Goal: Transaction & Acquisition: Book appointment/travel/reservation

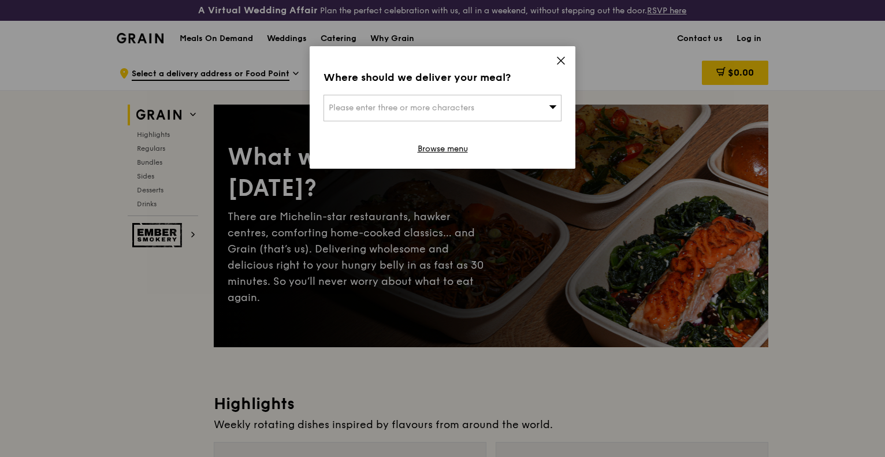
click at [566, 60] on div "Where should we deliver your meal? Please enter three or more characters Browse…" at bounding box center [443, 107] width 266 height 123
click at [557, 62] on icon at bounding box center [561, 60] width 10 height 10
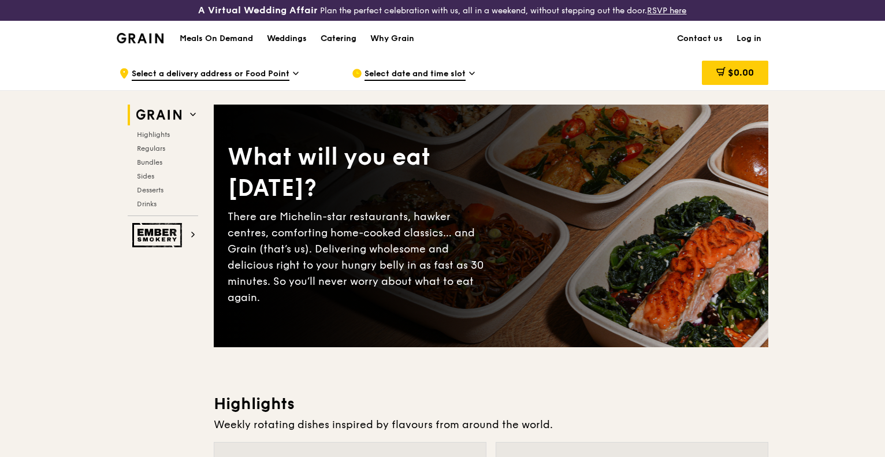
click at [343, 40] on div "Catering" at bounding box center [339, 38] width 36 height 35
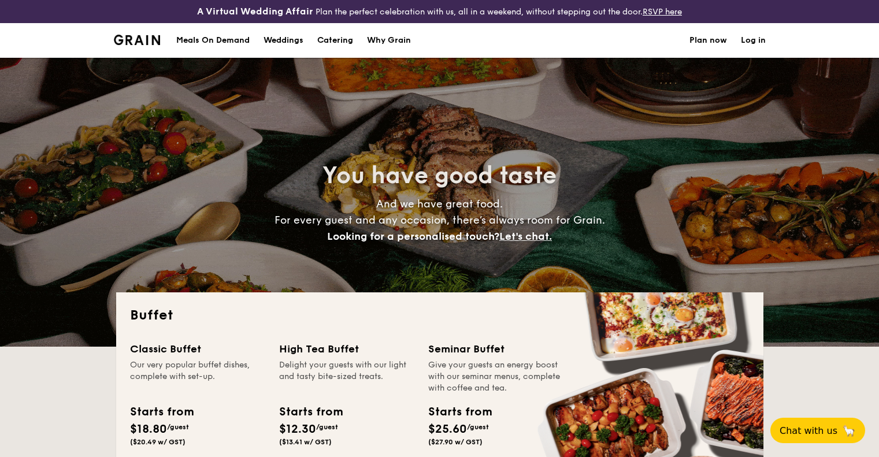
select select
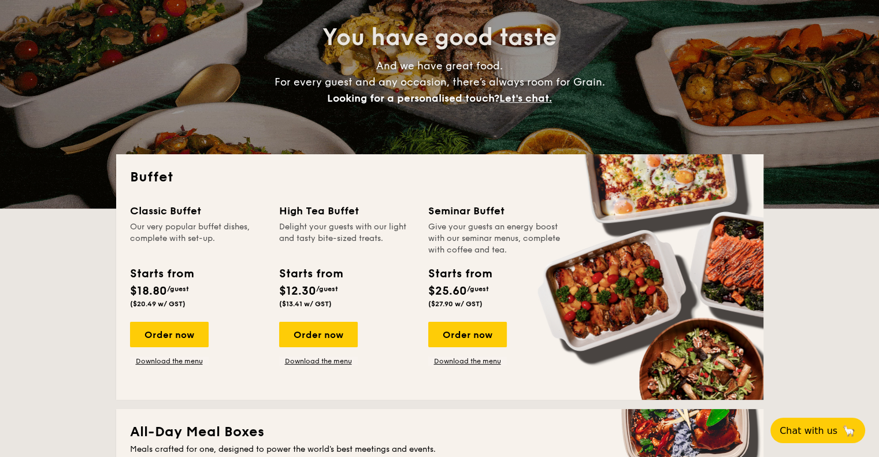
scroll to position [231, 0]
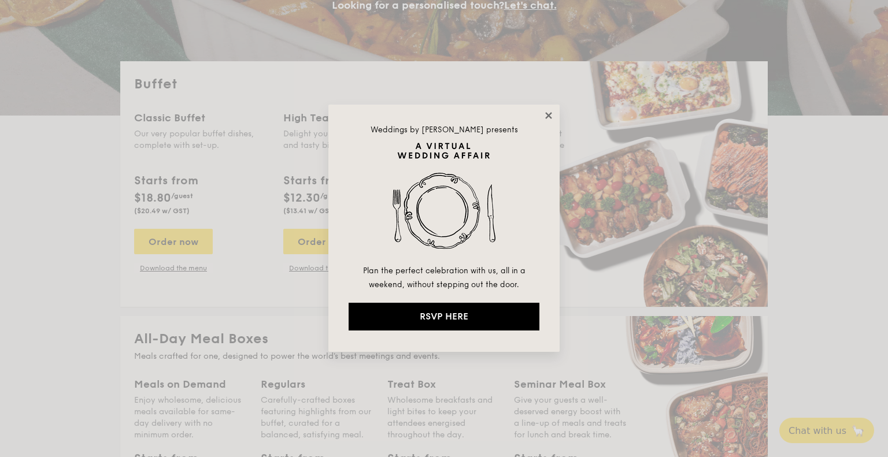
click at [546, 117] on icon at bounding box center [548, 115] width 10 height 10
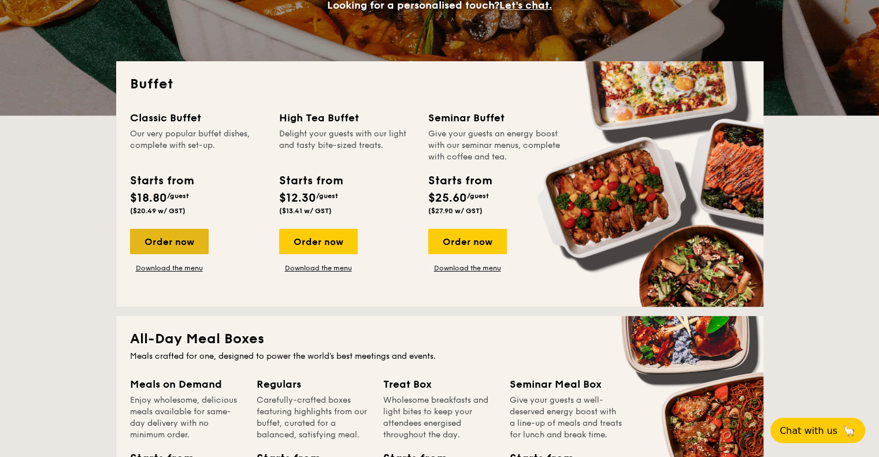
click at [175, 239] on div "Order now" at bounding box center [169, 241] width 79 height 25
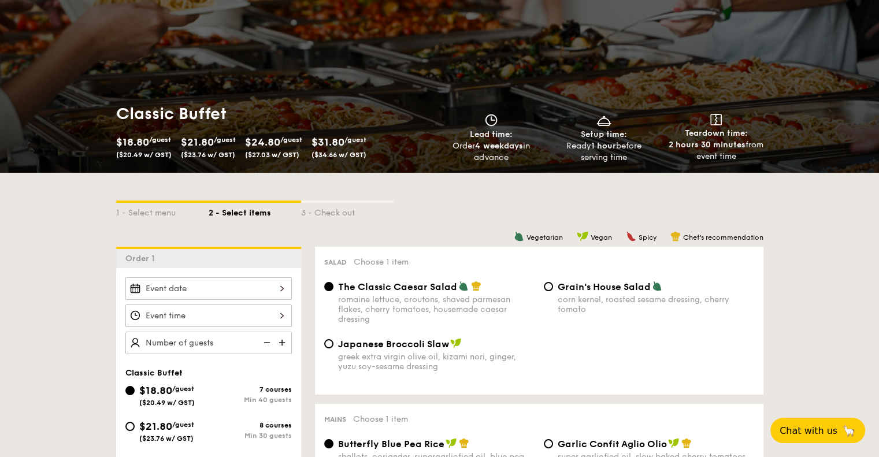
scroll to position [231, 0]
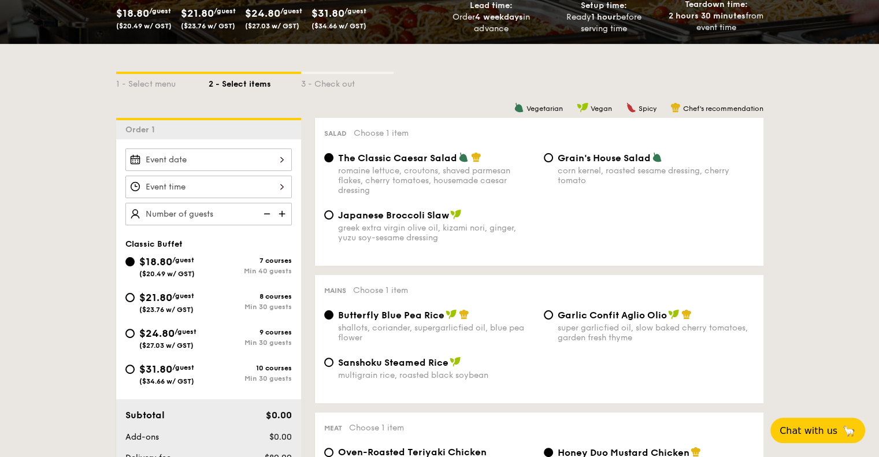
click at [251, 165] on div at bounding box center [208, 160] width 166 height 23
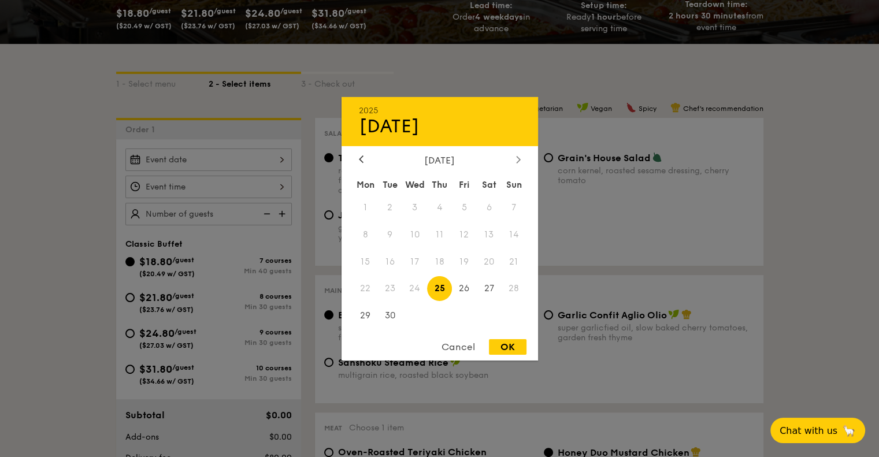
click at [518, 160] on icon at bounding box center [518, 159] width 5 height 8
click at [357, 313] on span "27" at bounding box center [365, 315] width 25 height 25
click at [491, 344] on div "OK" at bounding box center [508, 347] width 38 height 16
type input "Oct 27, 2025"
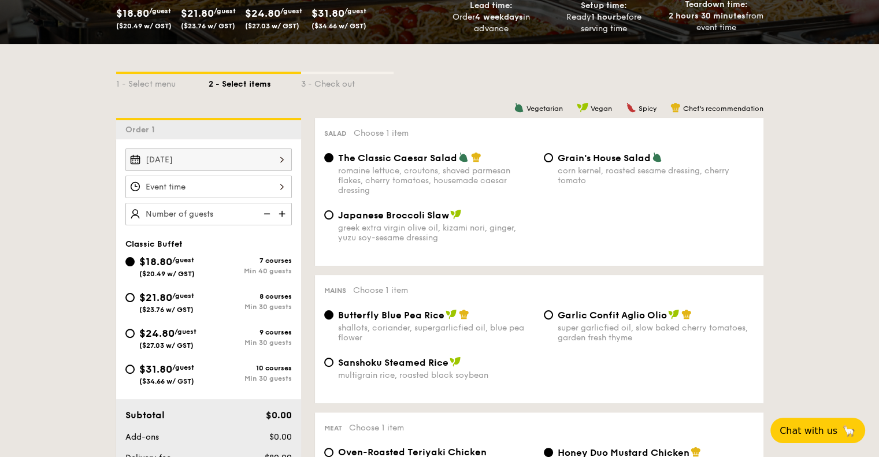
click at [280, 184] on div at bounding box center [208, 187] width 166 height 23
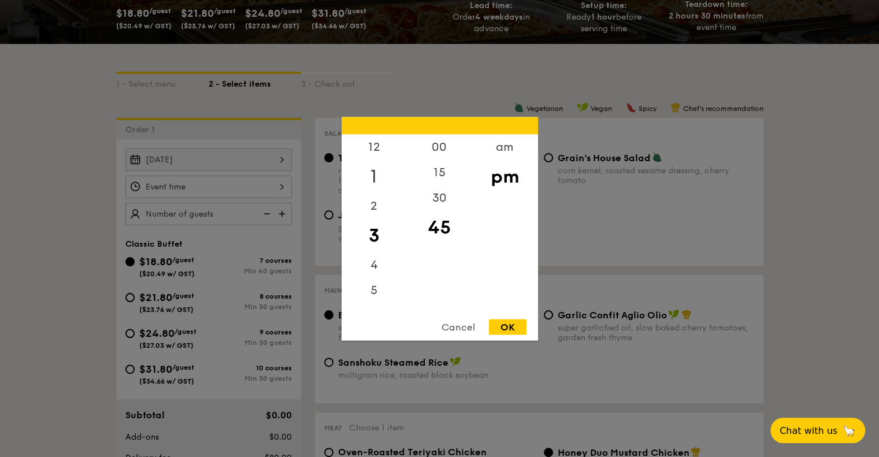
click at [376, 175] on div "1" at bounding box center [374, 177] width 65 height 34
click at [369, 152] on div "12" at bounding box center [374, 151] width 65 height 34
click at [447, 201] on div "30" at bounding box center [439, 202] width 65 height 34
click at [499, 323] on div "OK" at bounding box center [508, 327] width 38 height 16
type input "12:30PM"
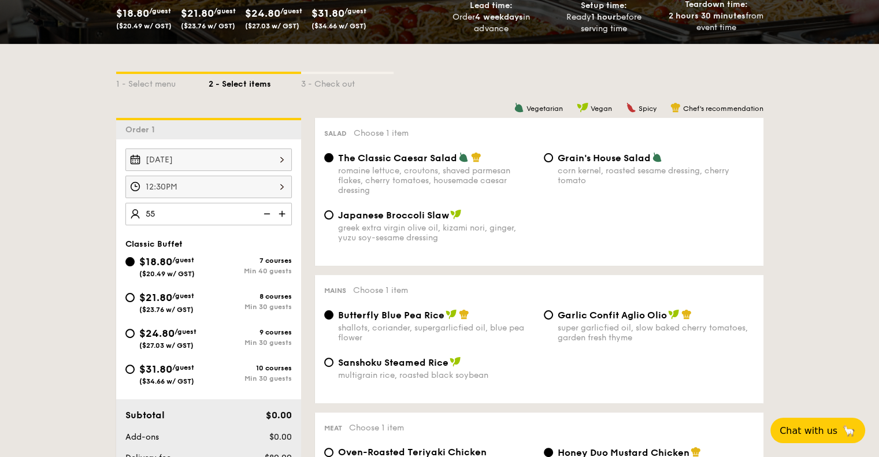
type input "55 guests"
click at [154, 377] on span "($34.66 w/ GST)" at bounding box center [166, 381] width 55 height 8
click at [135, 374] on input "$31.80 /guest ($34.66 w/ GST) 10 courses Min 30 guests" at bounding box center [129, 369] width 9 height 9
radio input "true"
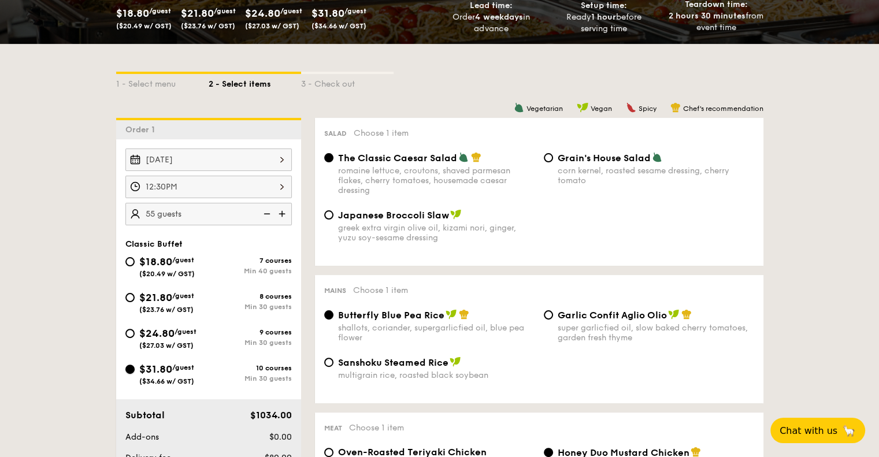
radio input "true"
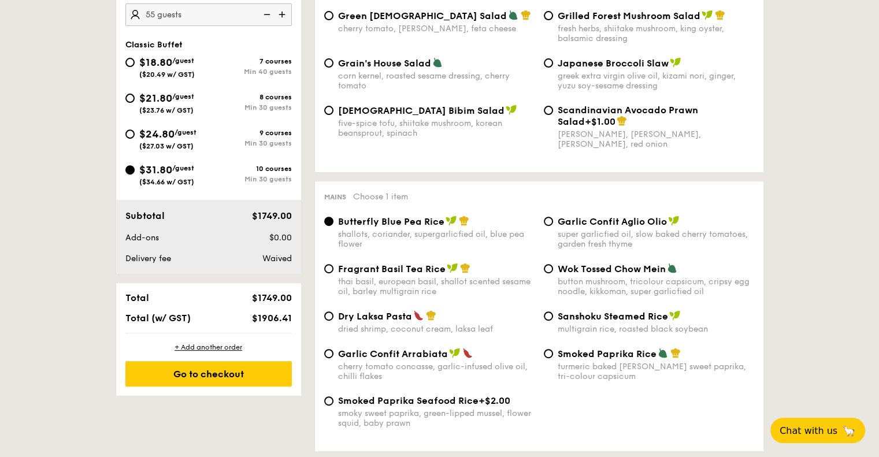
scroll to position [520, 0]
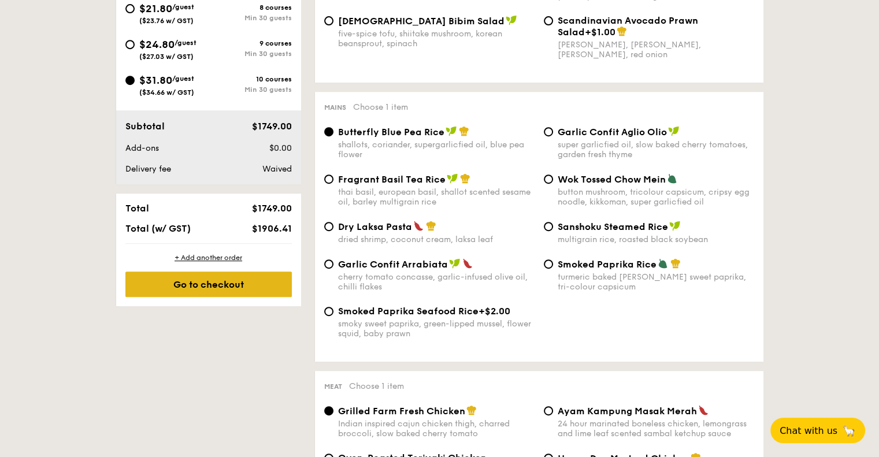
click at [251, 283] on div "Go to checkout" at bounding box center [208, 284] width 166 height 25
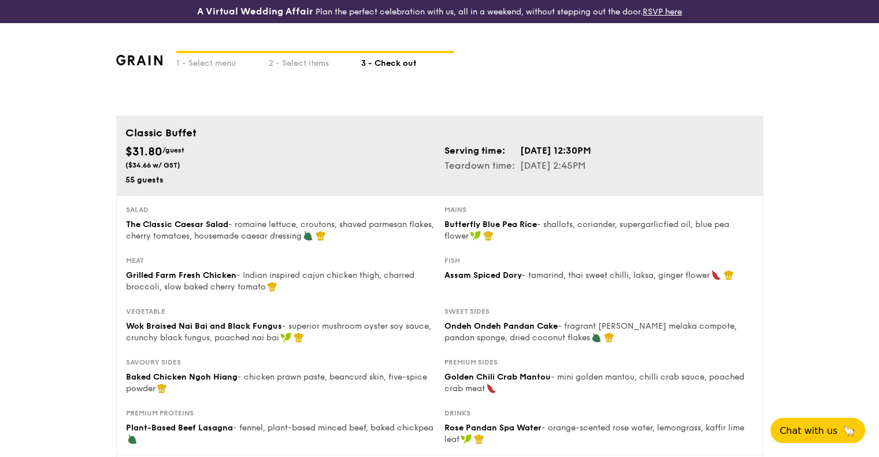
drag, startPoint x: 128, startPoint y: 150, endPoint x: 199, endPoint y: 153, distance: 70.6
click at [199, 153] on div "$31.80 /guest ($34.66 w/ GST)" at bounding box center [280, 156] width 310 height 27
drag, startPoint x: 189, startPoint y: 165, endPoint x: 116, endPoint y: 158, distance: 73.7
click at [116, 158] on div "Classic Buffet $31.80 /guest ($34.66 w/ GST) 55 guests Serving time: Oct 27, 20…" at bounding box center [439, 156] width 647 height 80
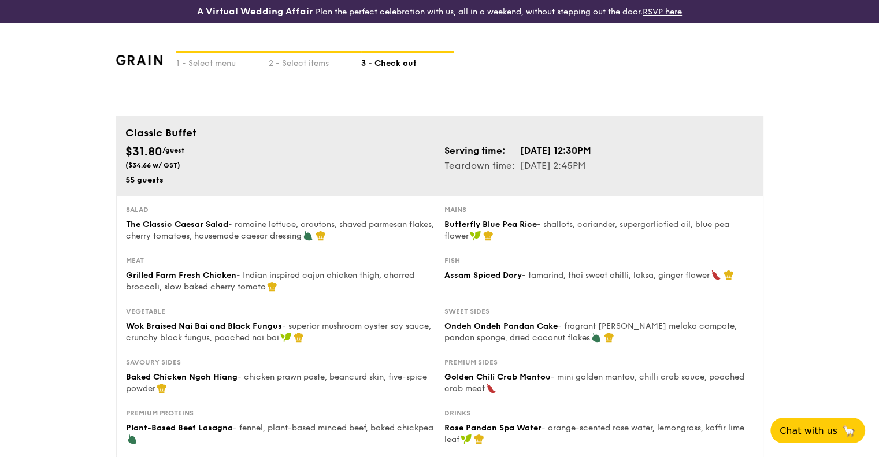
click at [209, 167] on div "$31.80 /guest ($34.66 w/ GST)" at bounding box center [280, 156] width 310 height 27
drag, startPoint x: 116, startPoint y: 150, endPoint x: 158, endPoint y: 150, distance: 42.8
click at [125, 149] on div "Classic Buffet $31.80 /guest ($34.66 w/ GST) 55 guests Serving time: Oct 27, 20…" at bounding box center [439, 156] width 647 height 80
drag, startPoint x: 158, startPoint y: 150, endPoint x: 205, endPoint y: 163, distance: 48.7
click at [205, 163] on div "$31.80 /guest ($34.66 w/ GST)" at bounding box center [280, 156] width 310 height 27
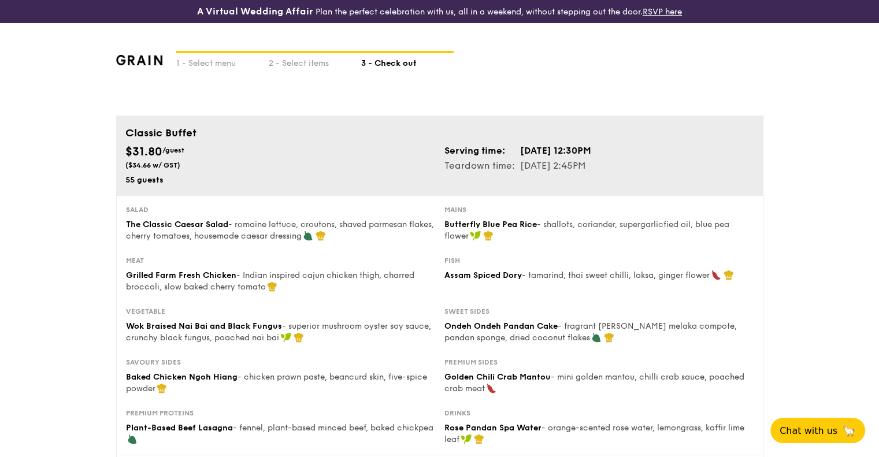
click at [242, 198] on div "Salad The Classic Caesar Salad - romaine lettuce, croutons, shaved parmesan fla…" at bounding box center [439, 325] width 647 height 260
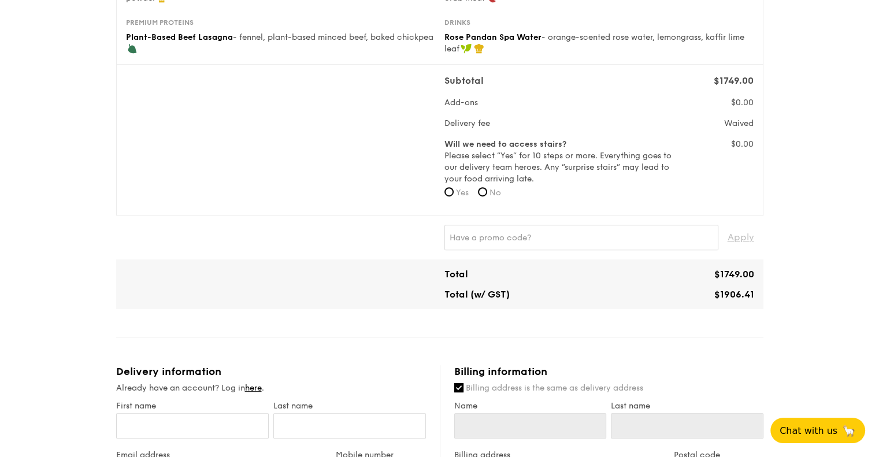
scroll to position [377, 0]
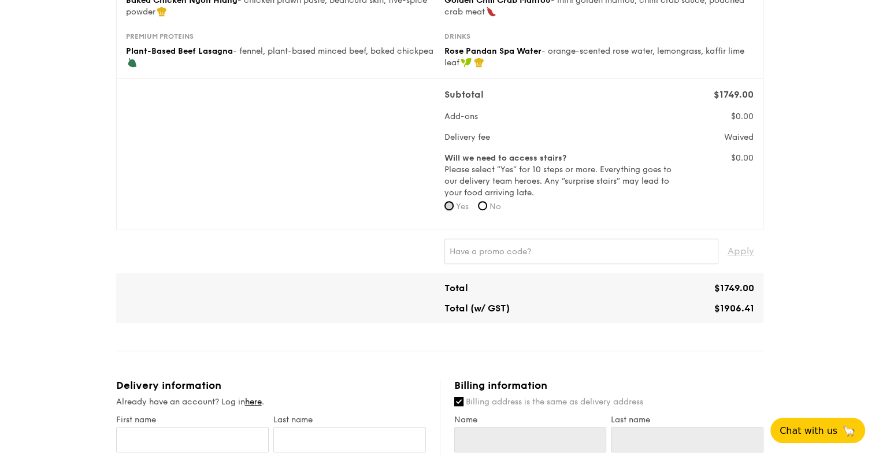
click at [448, 206] on input "Yes" at bounding box center [448, 205] width 9 height 9
radio input "true"
